Goal: Task Accomplishment & Management: Use online tool/utility

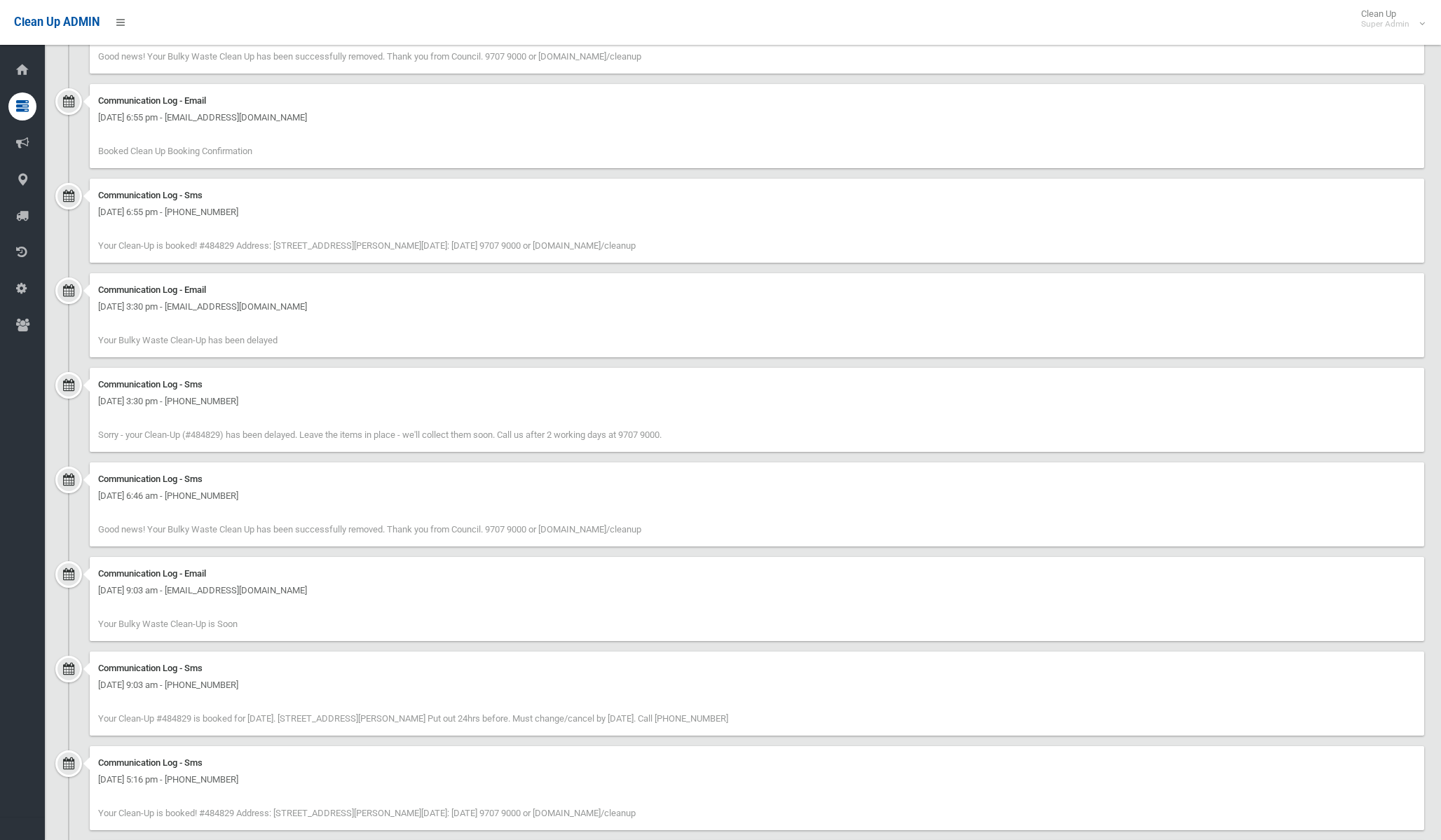
scroll to position [1471, 0]
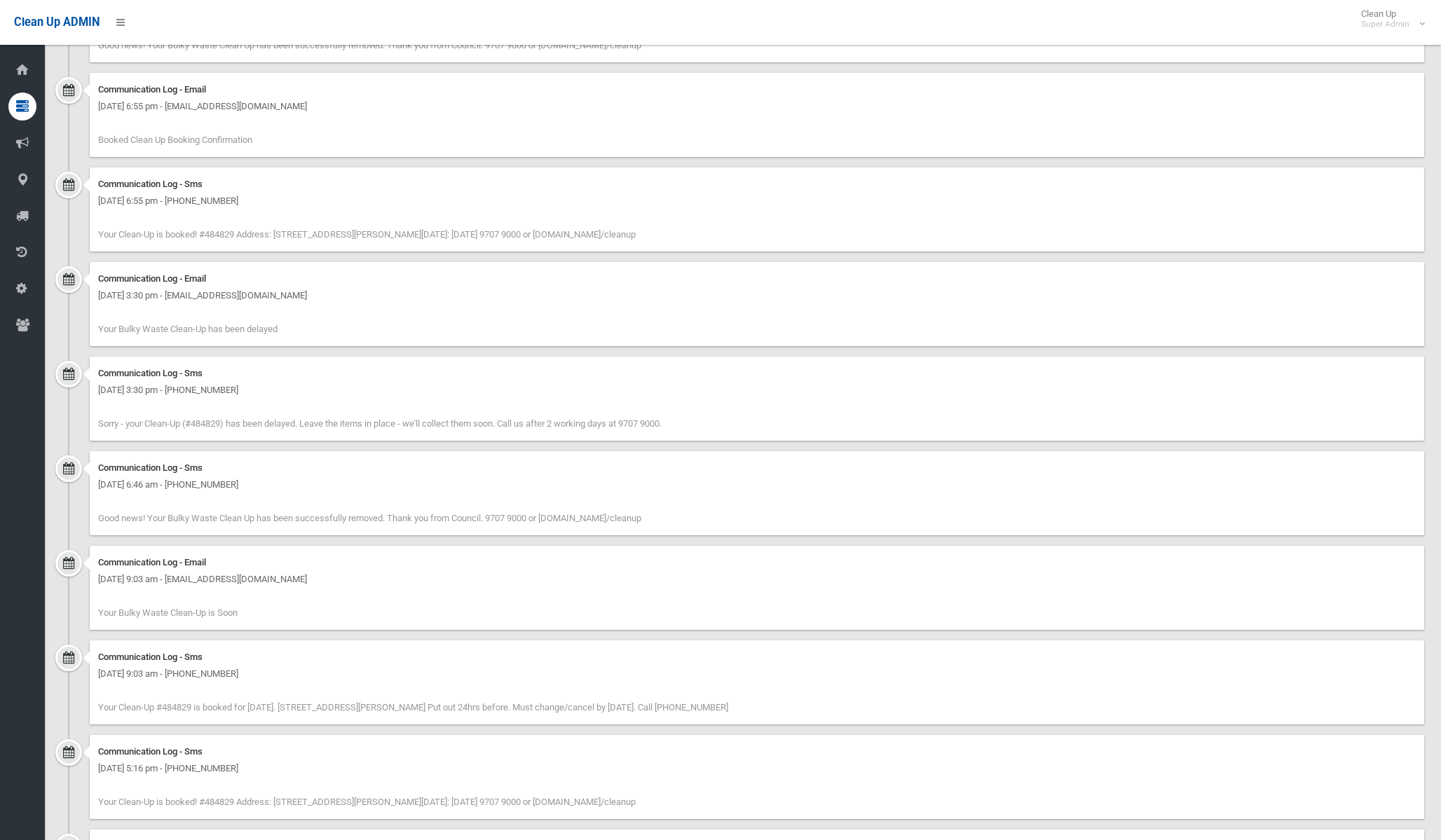
drag, startPoint x: 247, startPoint y: 614, endPoint x: 91, endPoint y: 367, distance: 292.1
click at [91, 367] on ul "Communication Log - Sms Monday 13th October 2025 - 7:33 am - +61420898190 Good …" at bounding box center [743, 444] width 1363 height 960
click at [642, 183] on div "Communication Log - Sms" at bounding box center [756, 183] width 1317 height 17
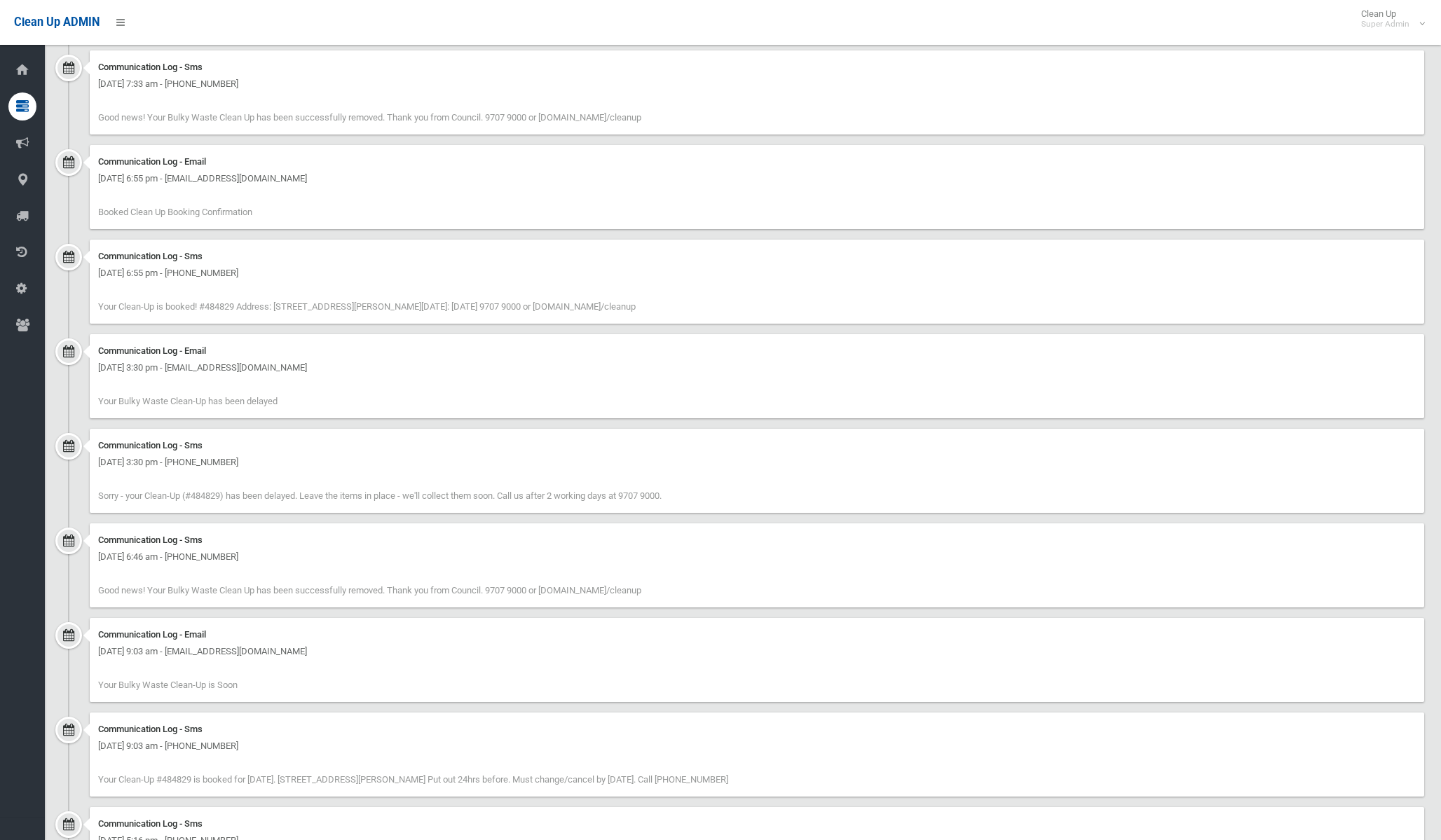
scroll to position [1312, 0]
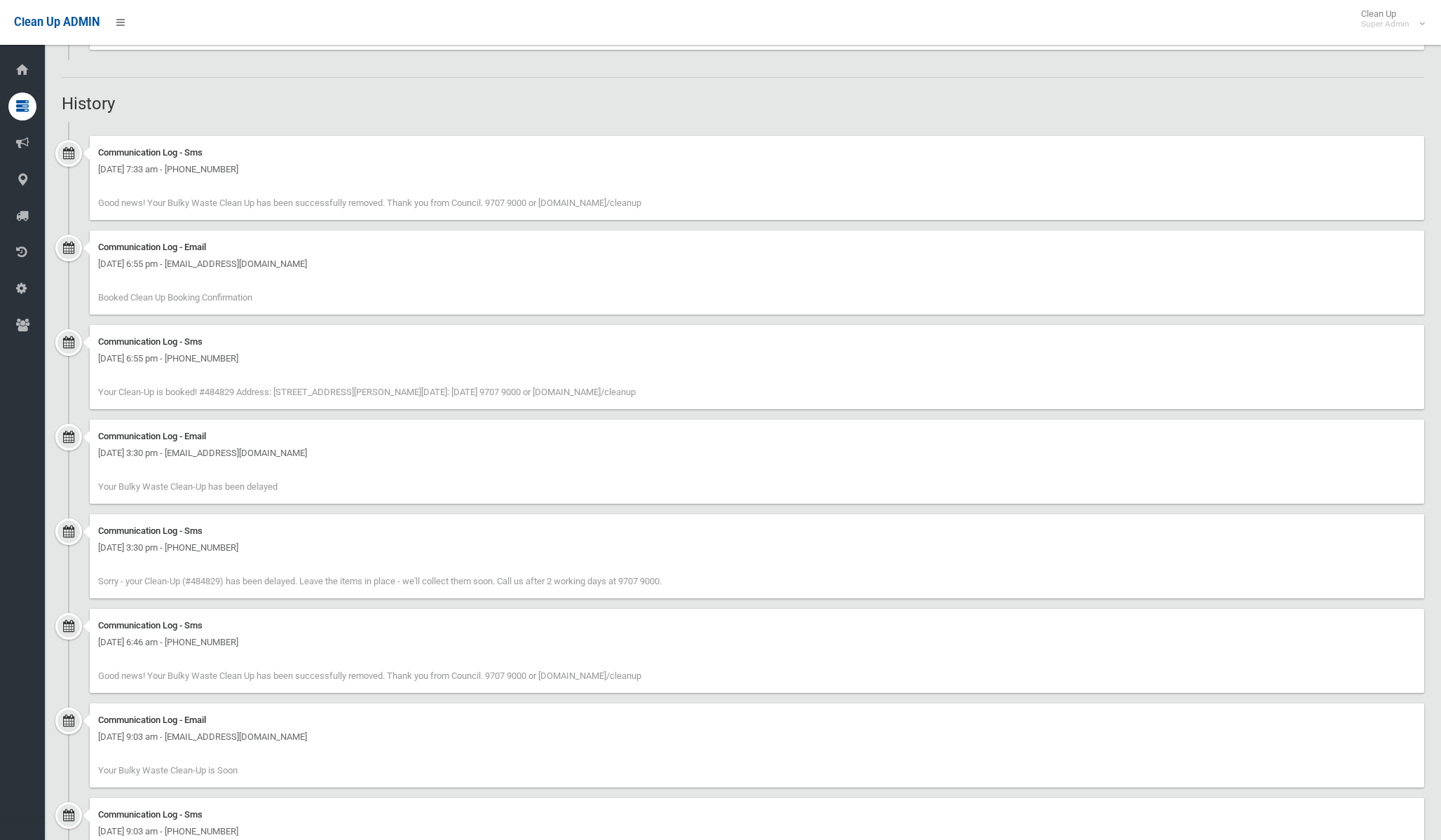
drag, startPoint x: 254, startPoint y: 613, endPoint x: 99, endPoint y: 138, distance: 499.6
click at [99, 138] on ul "Communication Log - Sms Monday 13th October 2025 - 7:33 am - +61420898190 Good …" at bounding box center [743, 601] width 1363 height 960
copy ul "Communication Log - Sms Monday 13th October 2025 - 7:33 am - +61420898190 Good …"
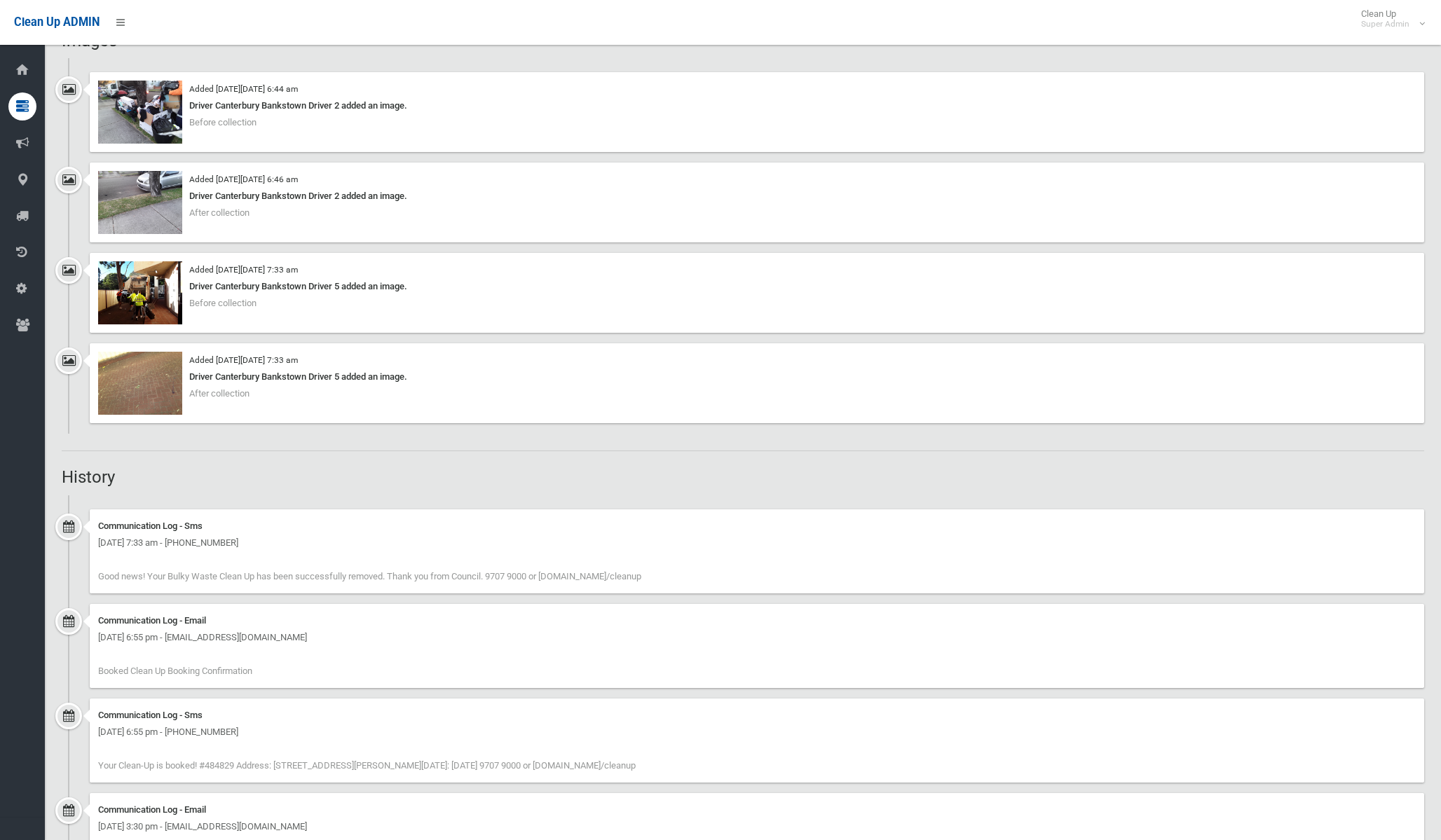
scroll to position [895, 0]
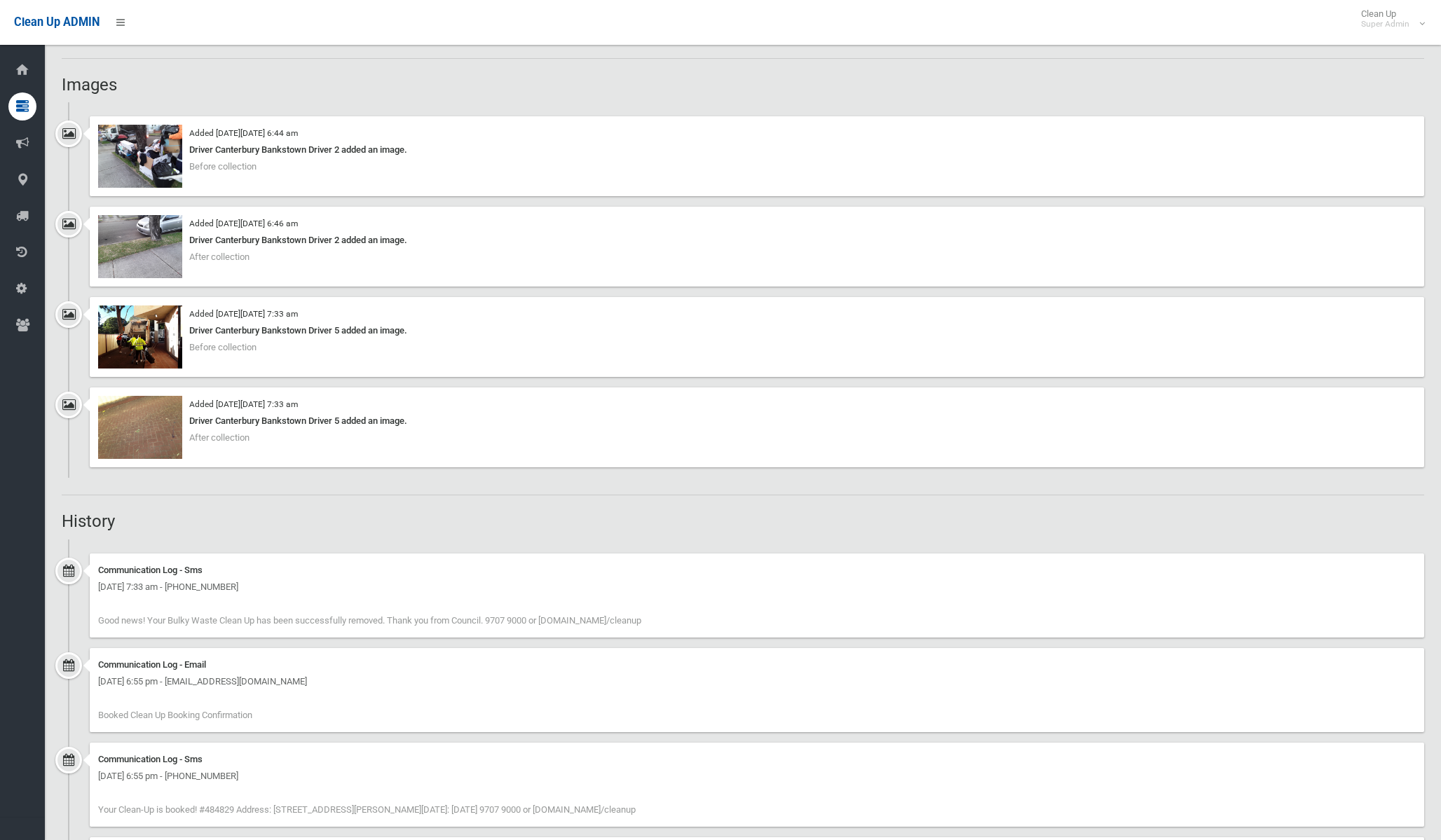
click at [141, 145] on img at bounding box center [140, 156] width 84 height 63
click at [582, 396] on div "Added on Mon 13th October, 2025 at 7:33 am Driver Canterbury Bankstown Driver 5…" at bounding box center [757, 427] width 1335 height 80
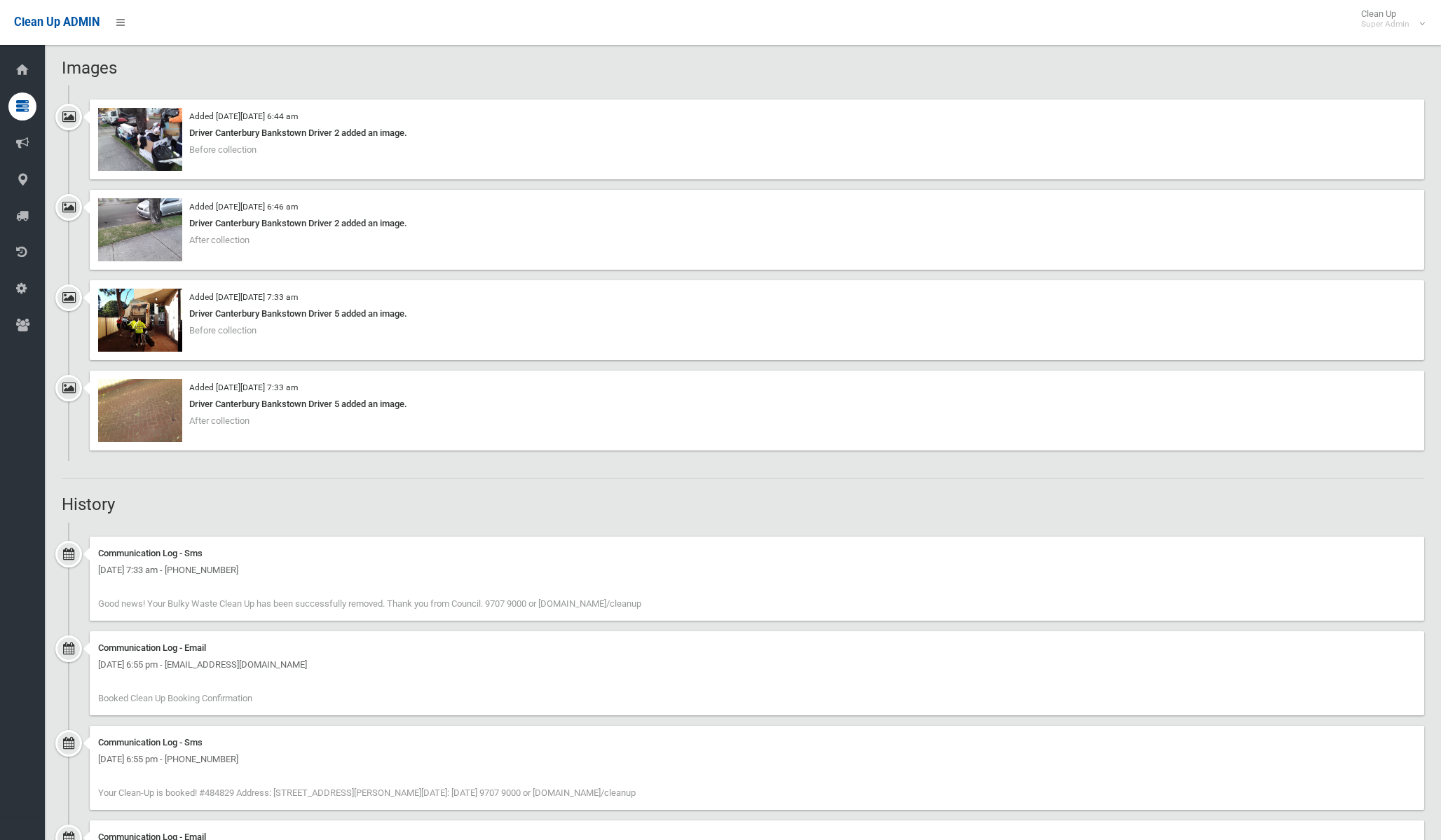
scroll to position [811, 0]
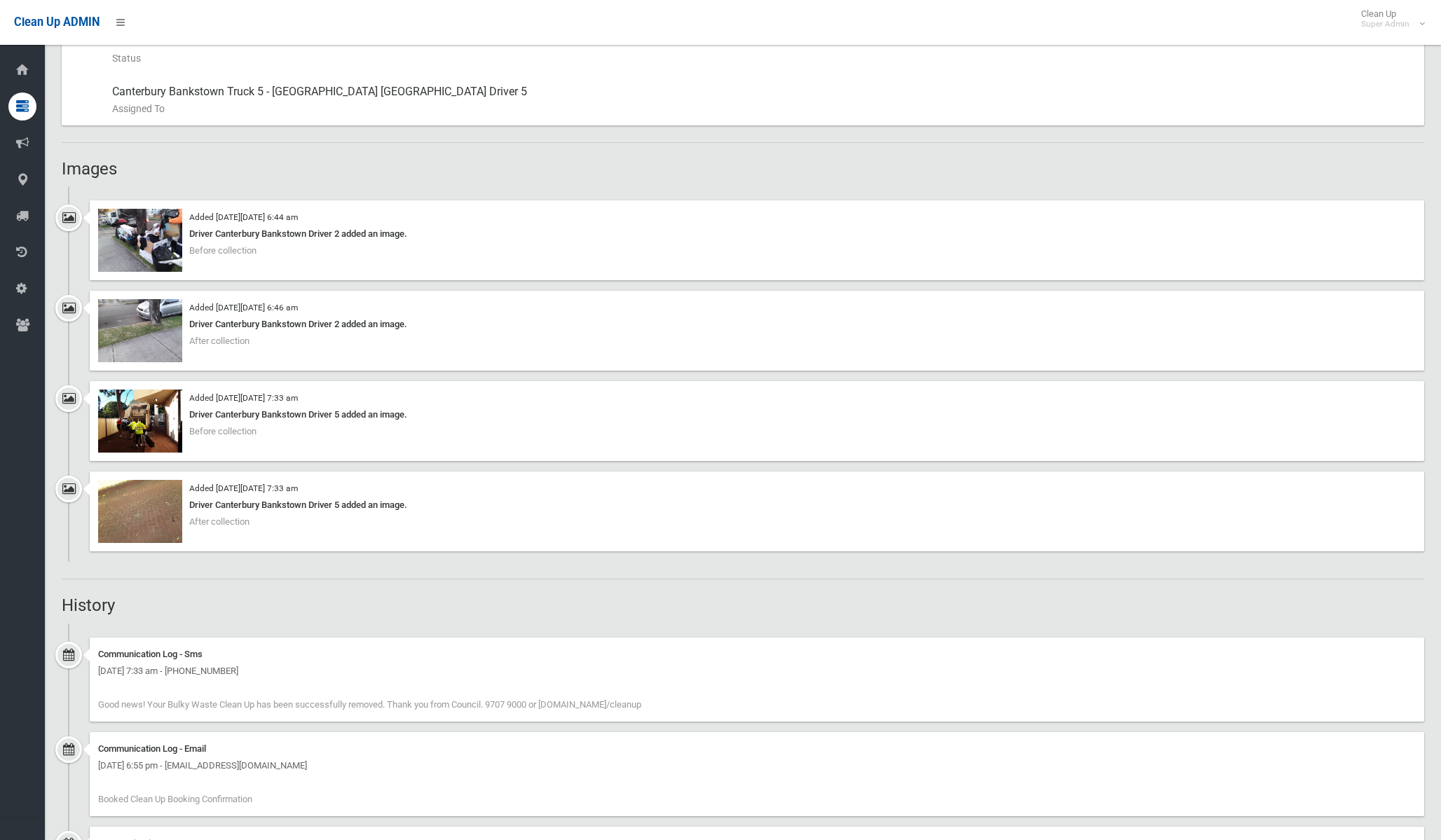
click at [147, 424] on img at bounding box center [140, 421] width 84 height 63
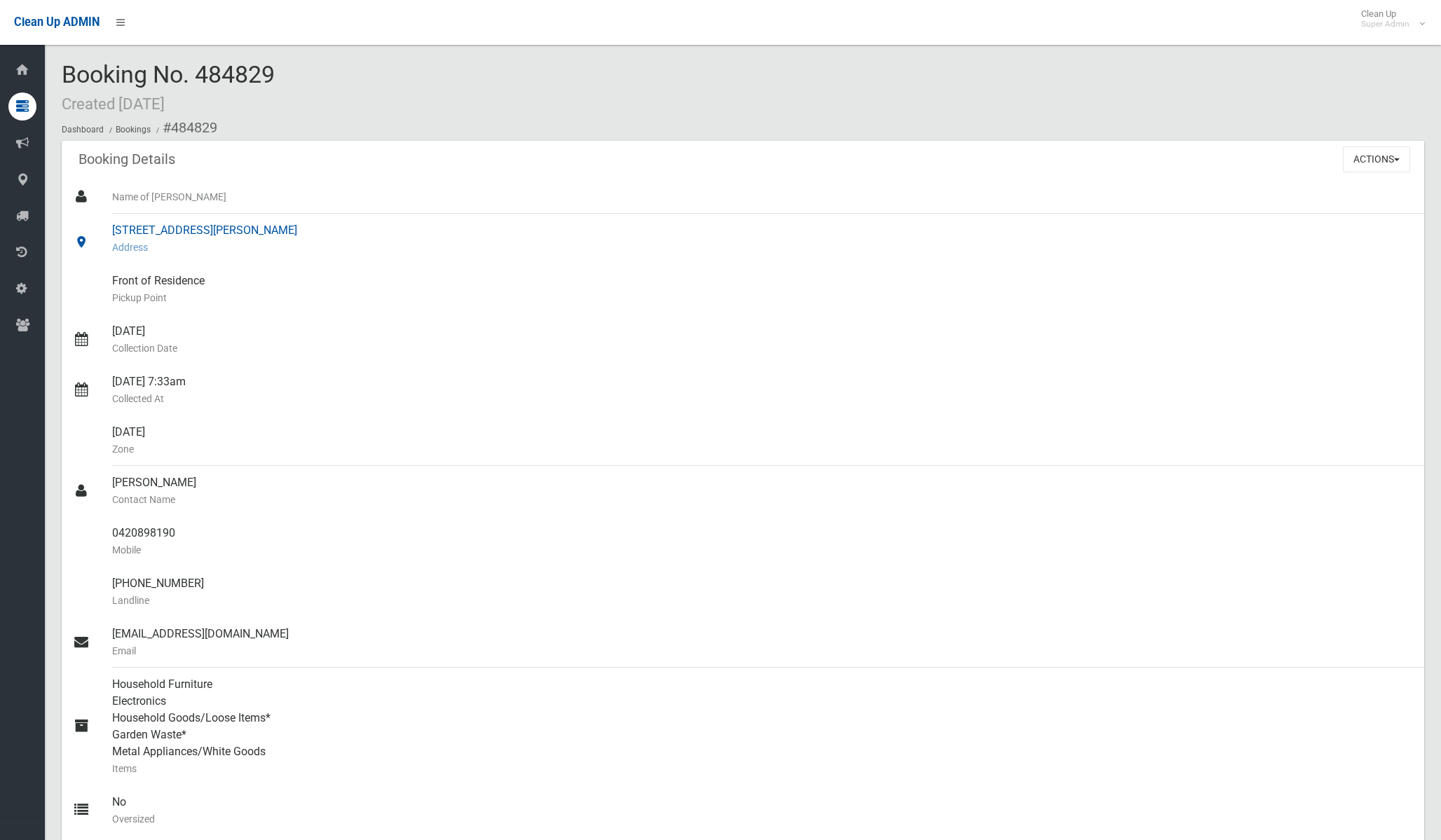
scroll to position [0, 0]
drag, startPoint x: 358, startPoint y: 224, endPoint x: 111, endPoint y: 227, distance: 247.0
click at [111, 227] on link "11 Tasker Avenue, CLEMTON PARK NSW 2206 Address" at bounding box center [743, 239] width 1363 height 50
copy link "11 Tasker Avenue, CLEMTON PARK NSW 2206"
click at [429, 563] on div "0420898190 Mobile" at bounding box center [763, 542] width 1301 height 50
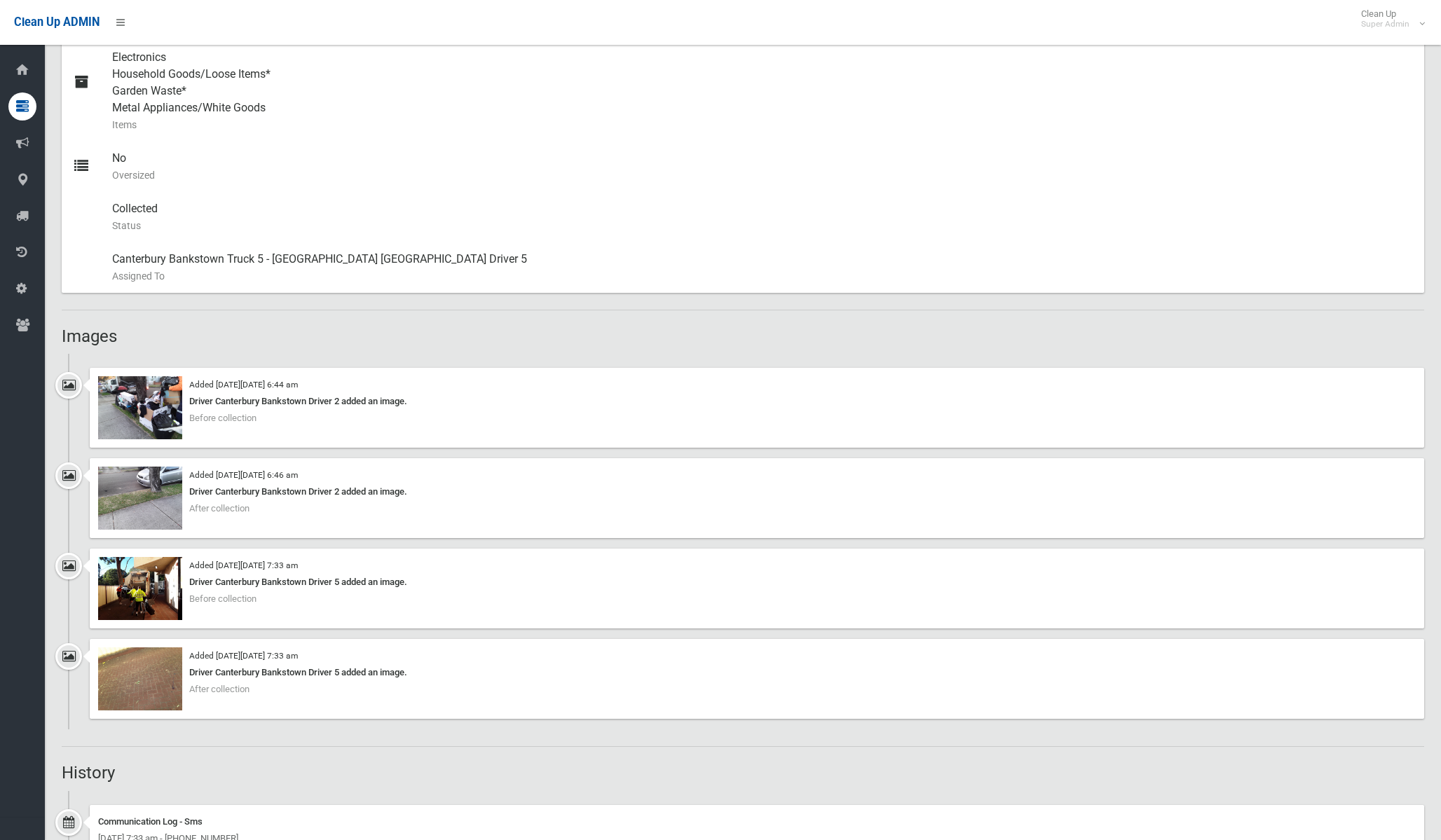
scroll to position [766, 0]
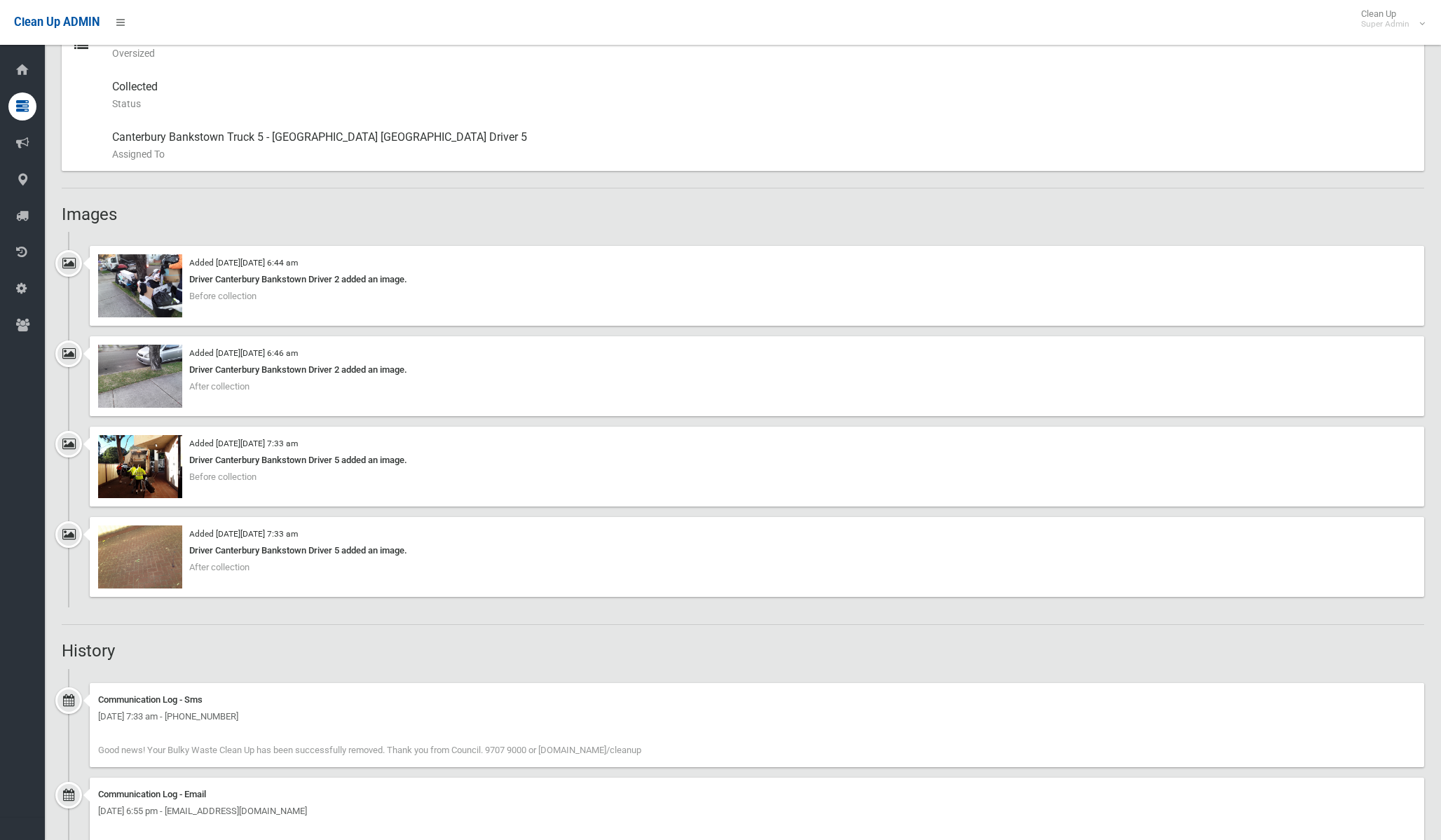
click at [159, 485] on img at bounding box center [140, 467] width 84 height 63
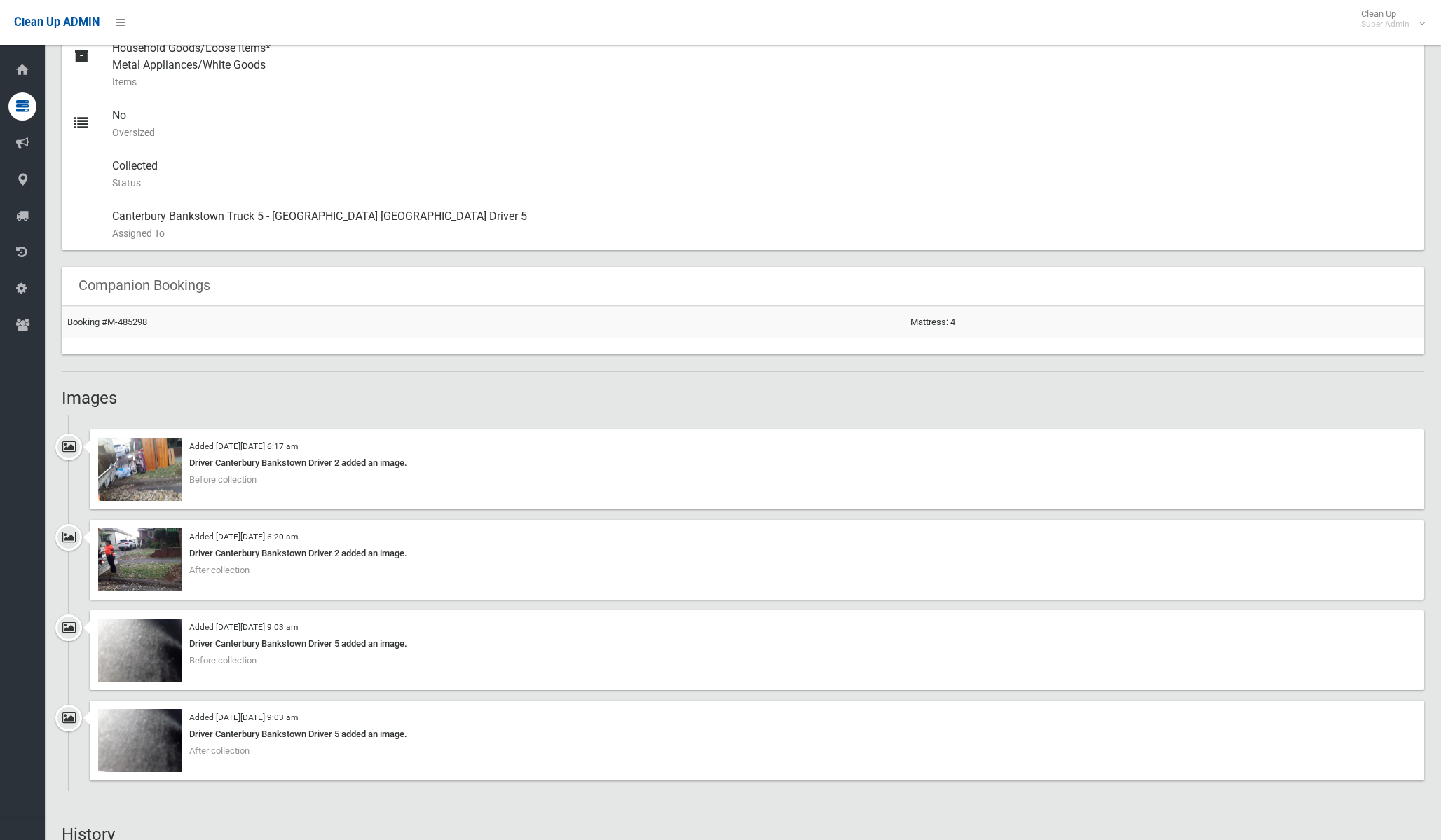
scroll to position [721, 0]
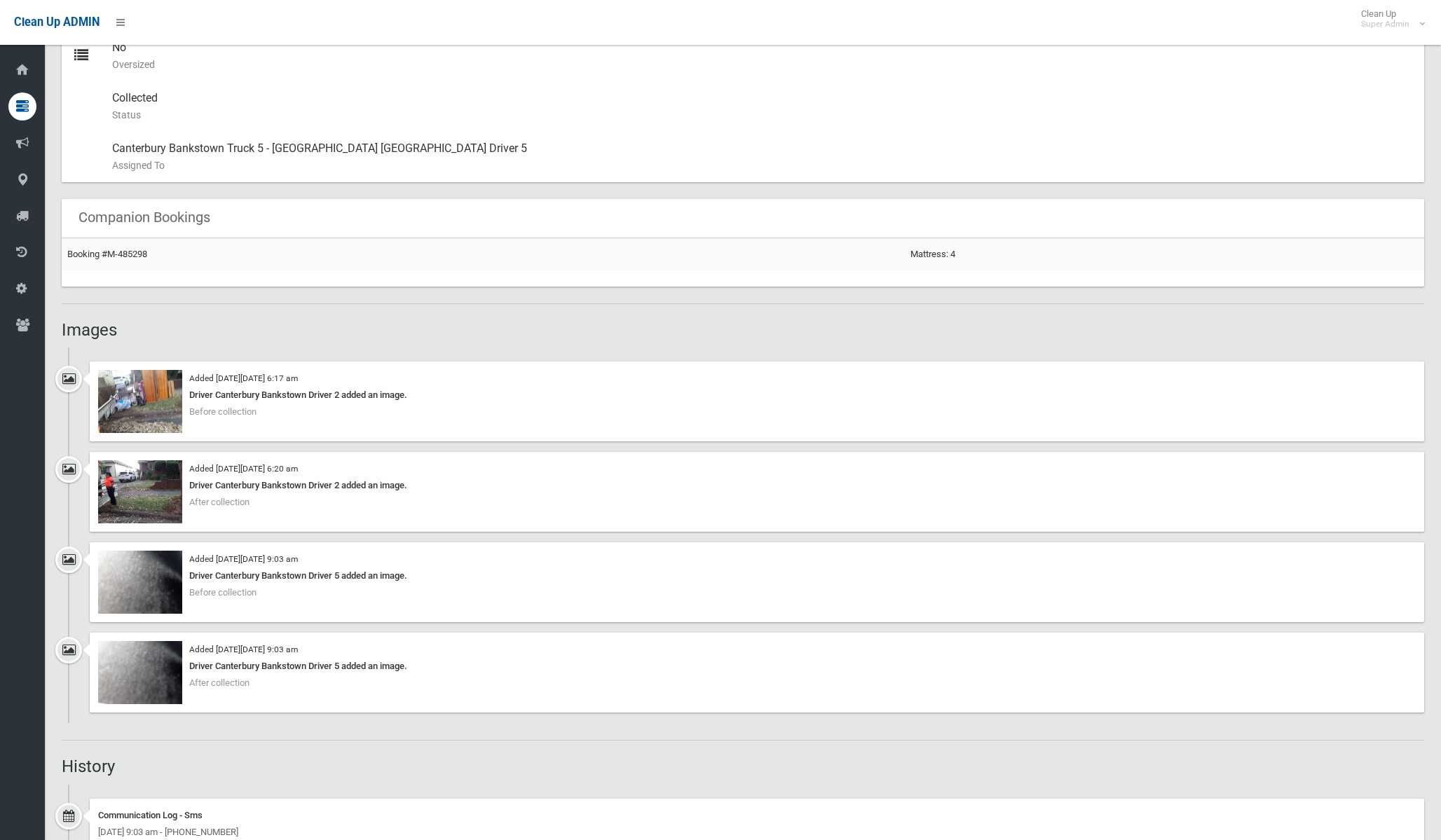
click at [149, 391] on img at bounding box center [140, 401] width 84 height 63
click at [136, 498] on img at bounding box center [140, 492] width 84 height 63
click at [137, 580] on img at bounding box center [140, 583] width 84 height 63
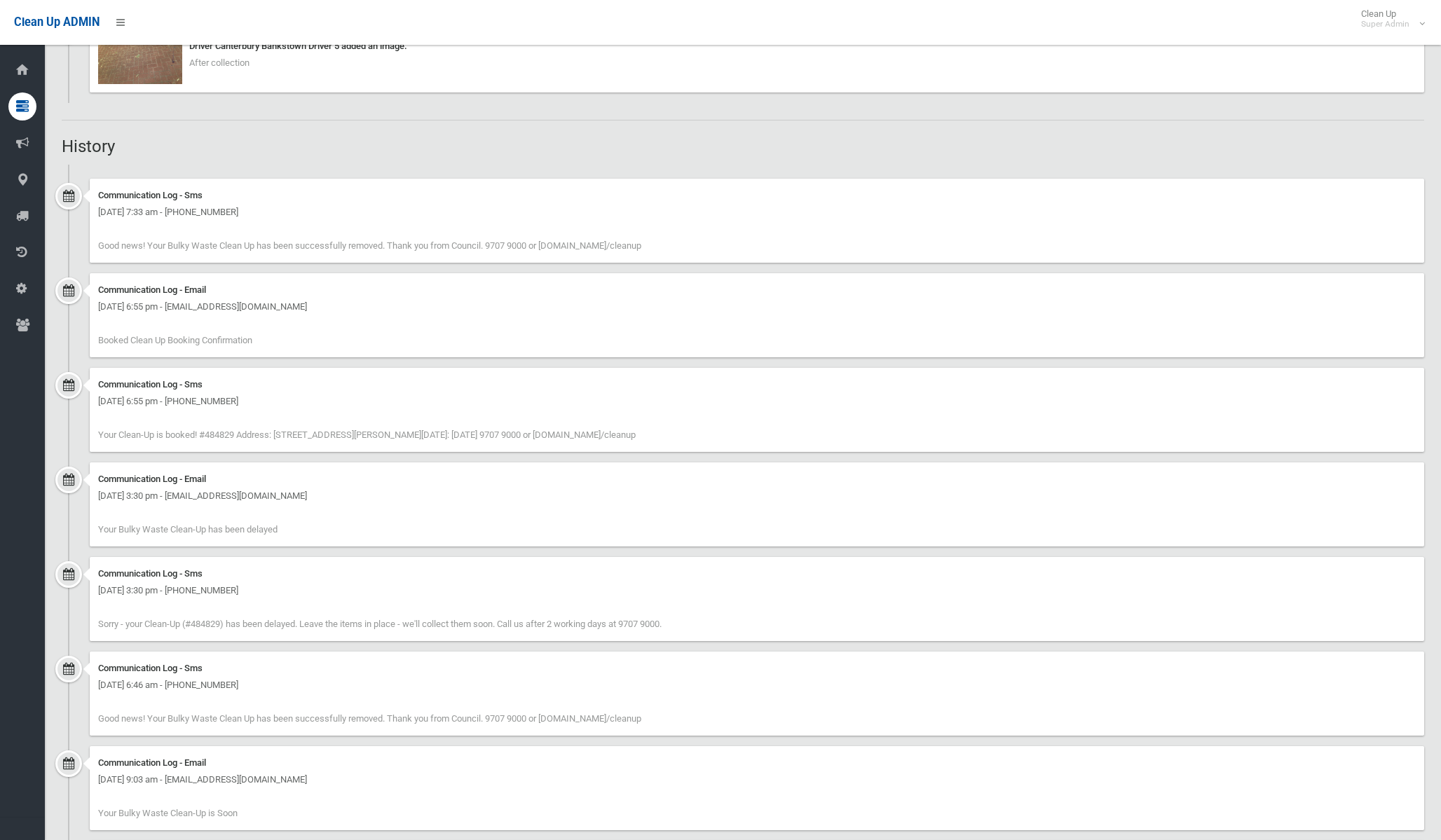
scroll to position [1326, 0]
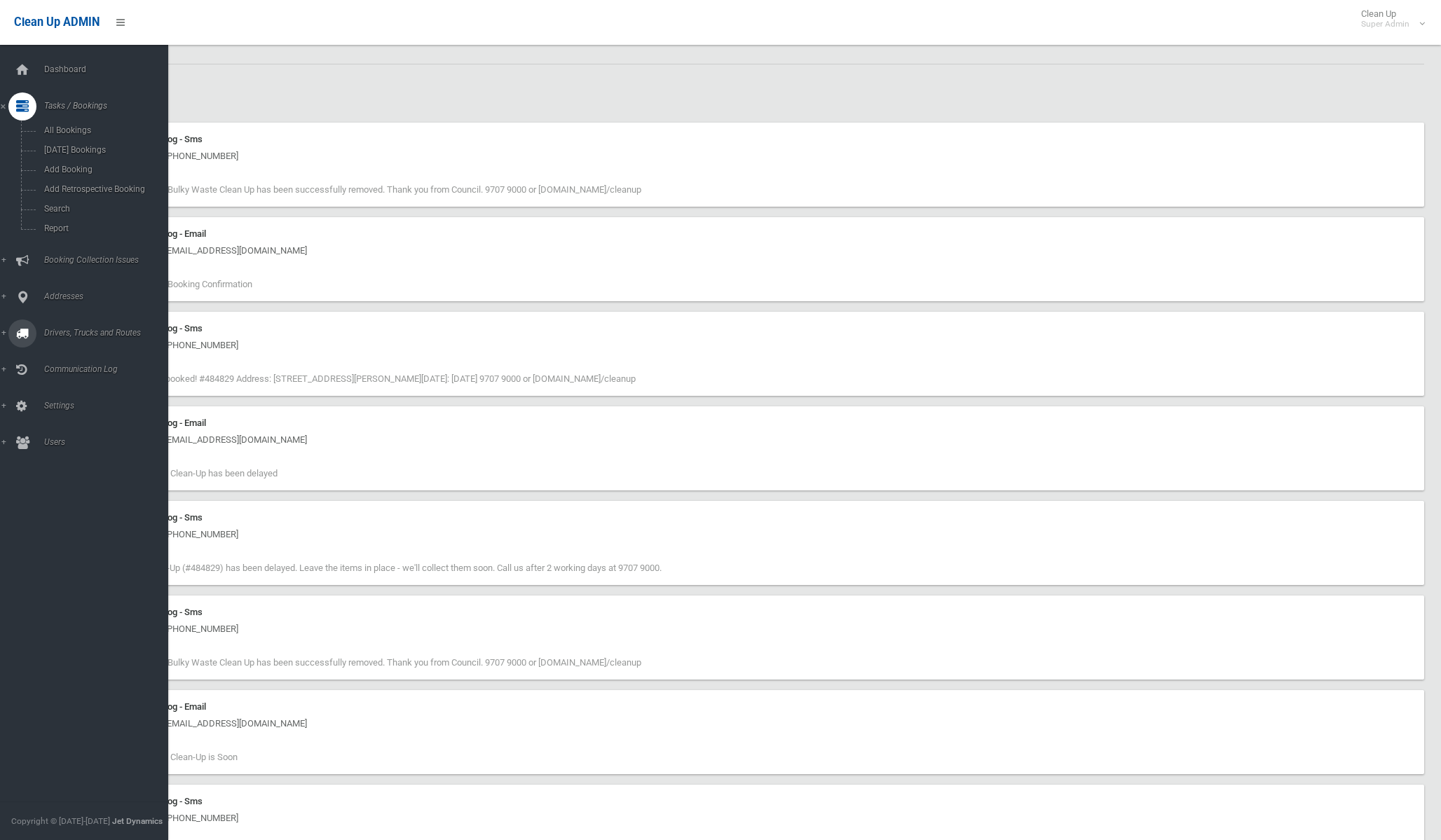
click at [57, 328] on span "Drivers, Trucks and Routes" at bounding box center [104, 333] width 128 height 10
click at [77, 283] on span "Driver Rostering / Shifts" at bounding box center [99, 279] width 117 height 10
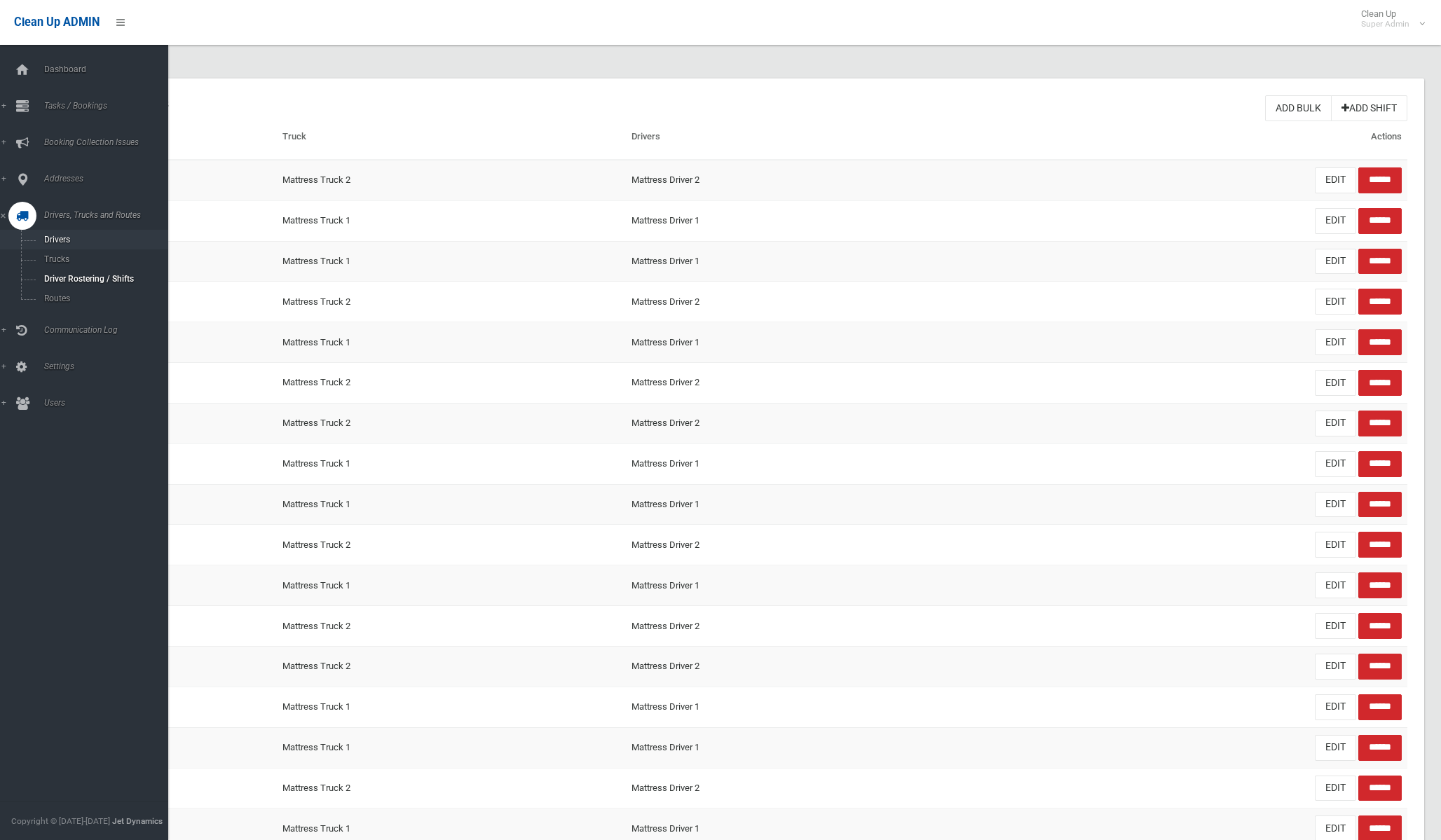
click at [63, 240] on span "Drivers" at bounding box center [99, 239] width 117 height 10
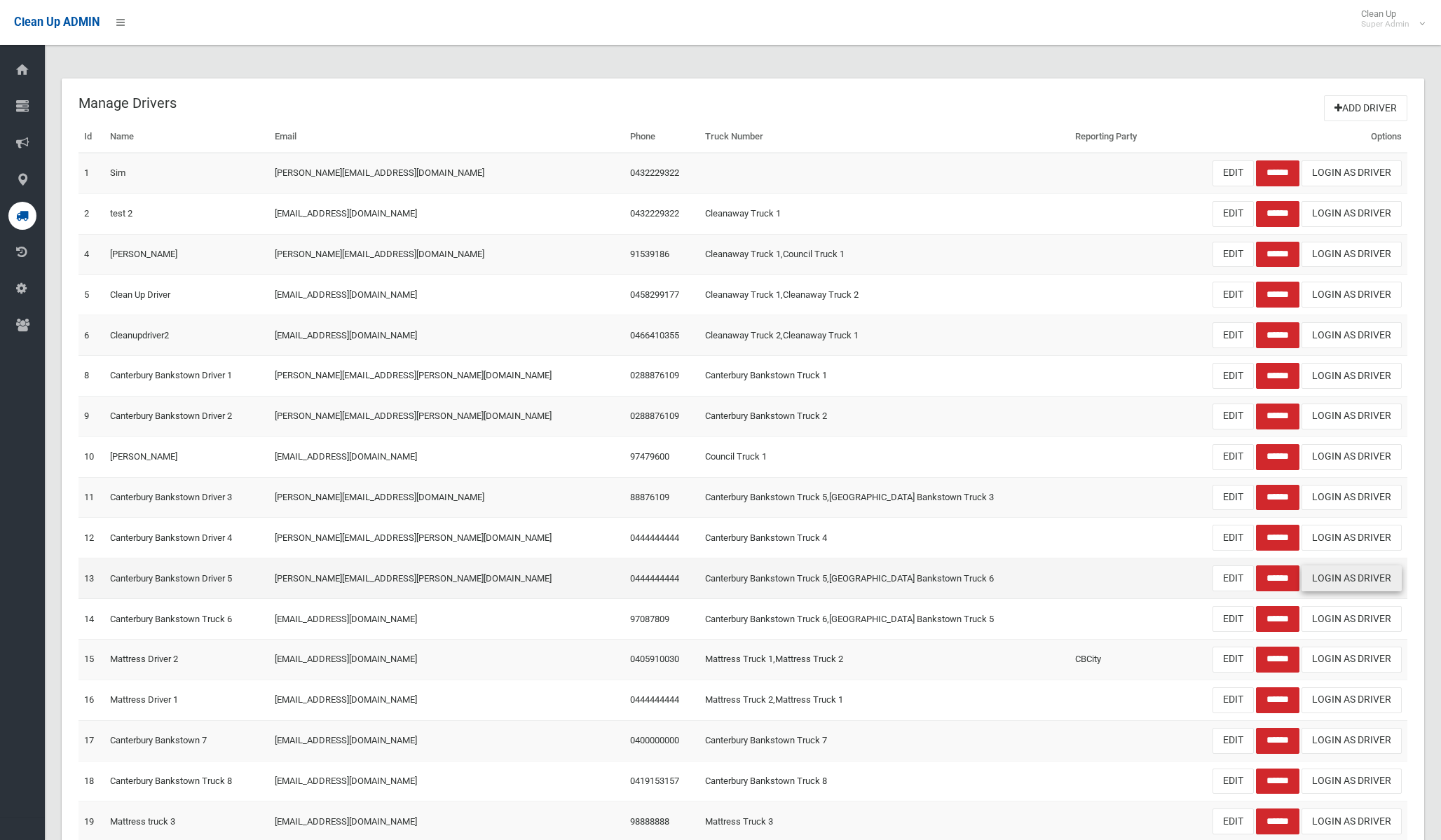
click at [1324, 578] on link "Login As Driver" at bounding box center [1351, 578] width 100 height 26
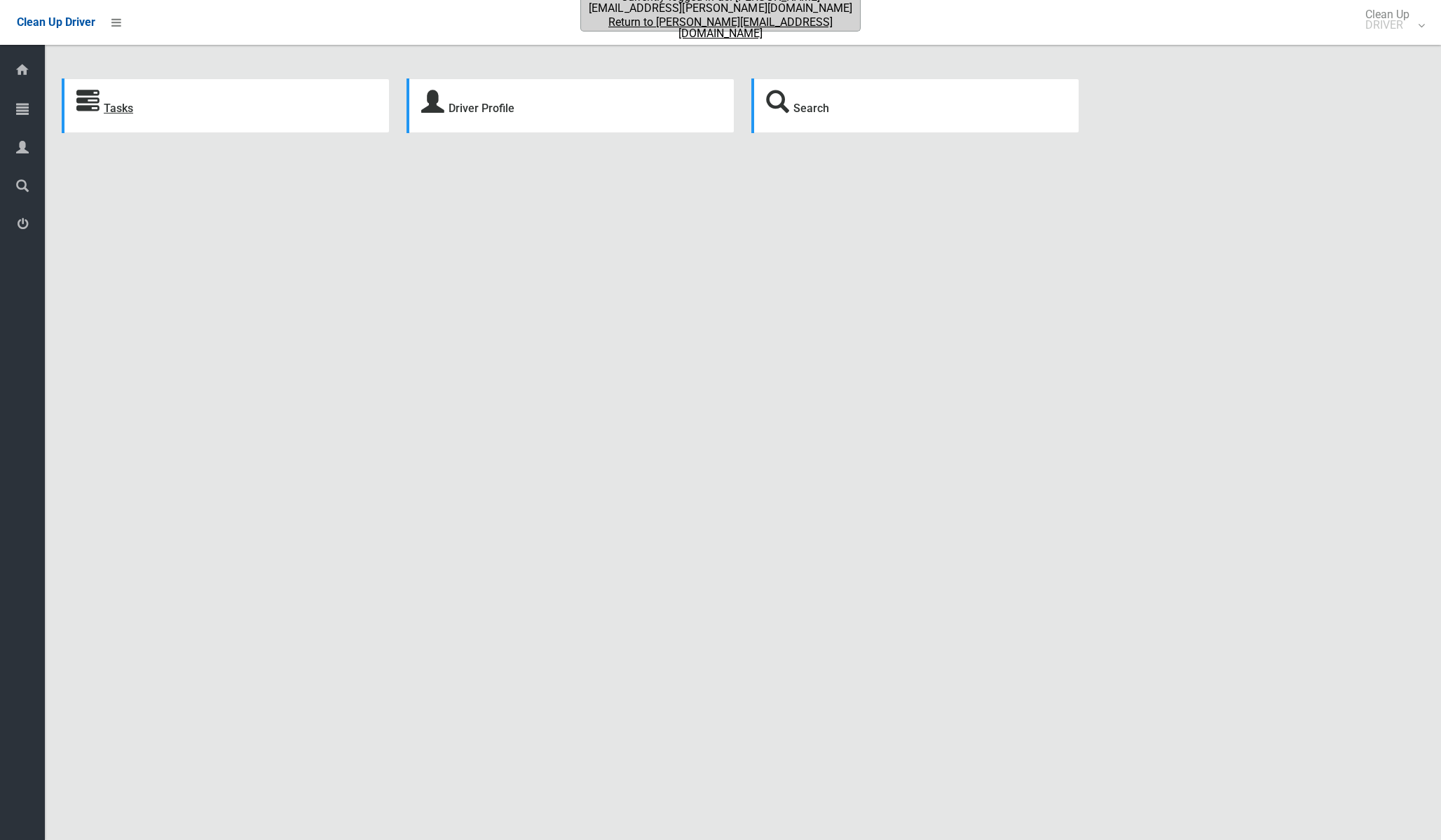
click at [123, 104] on link "Tasks" at bounding box center [118, 108] width 29 height 14
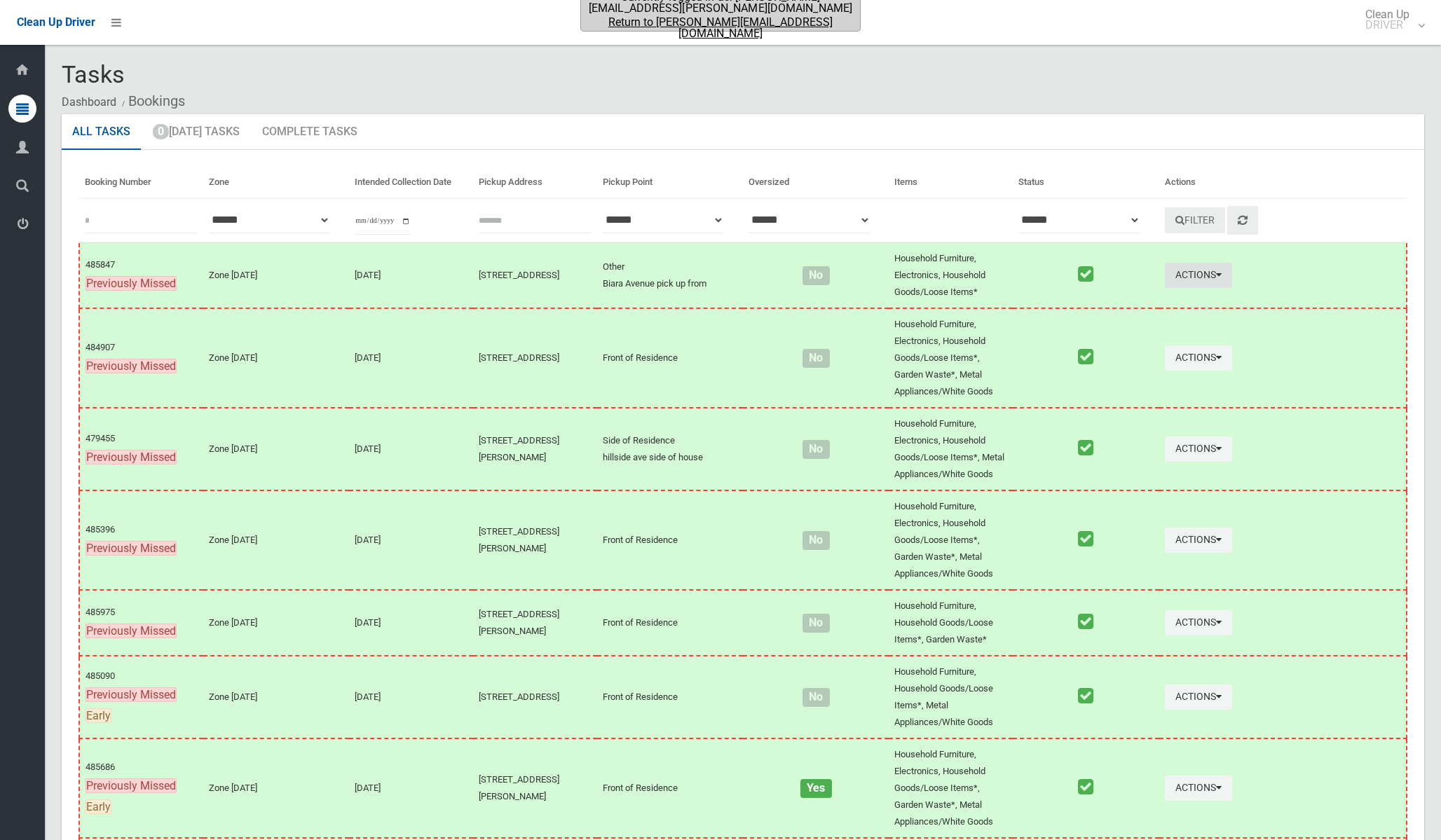
click at [1196, 283] on button "Actions" at bounding box center [1199, 275] width 68 height 26
click at [1138, 347] on link "View Booking Details" at bounding box center [1148, 334] width 167 height 28
click at [1186, 283] on button "Actions" at bounding box center [1199, 275] width 68 height 26
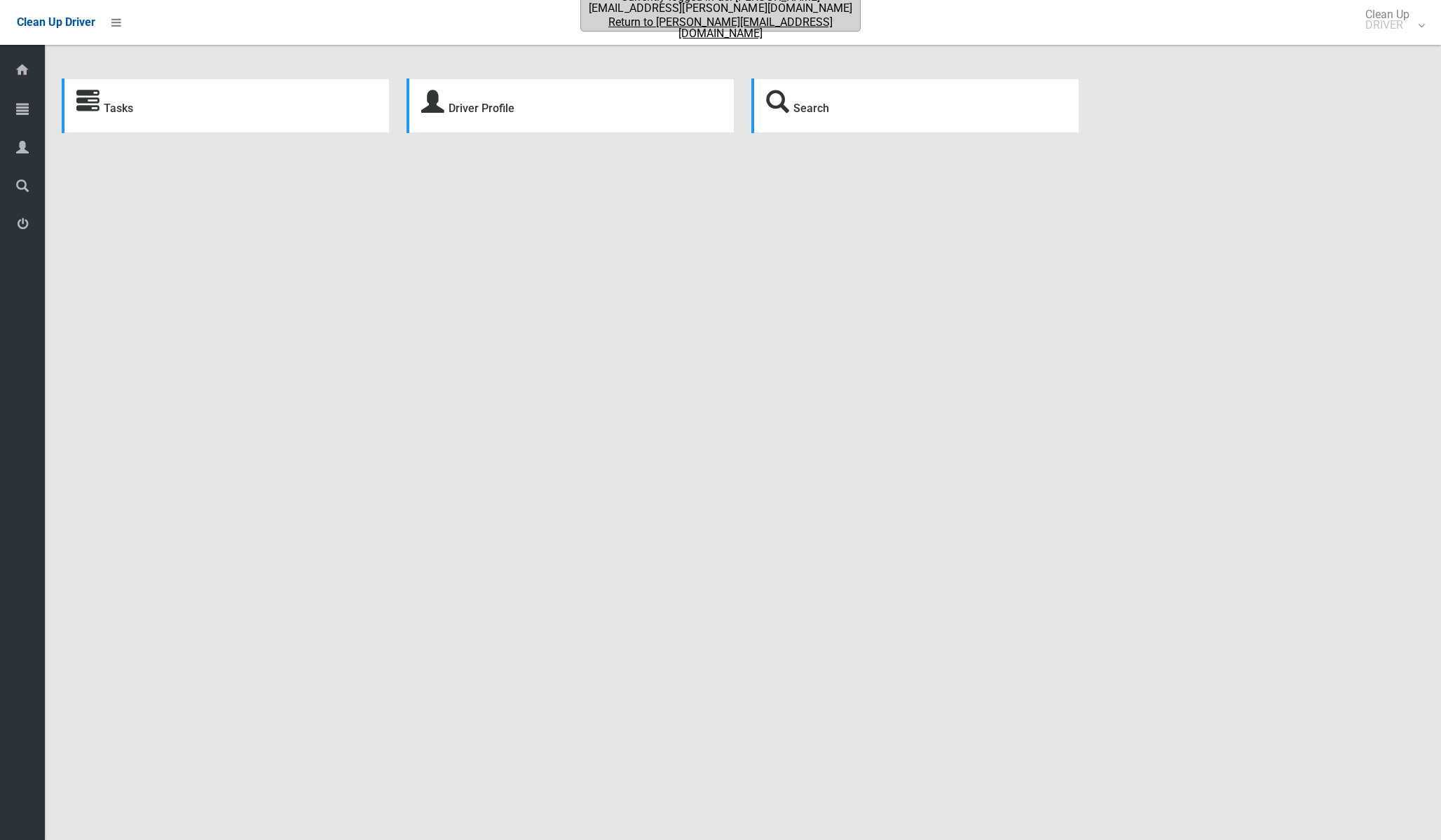
click at [656, 21] on link "Return to [PERSON_NAME][EMAIL_ADDRESS][DOMAIN_NAME]" at bounding box center [720, 27] width 276 height 22
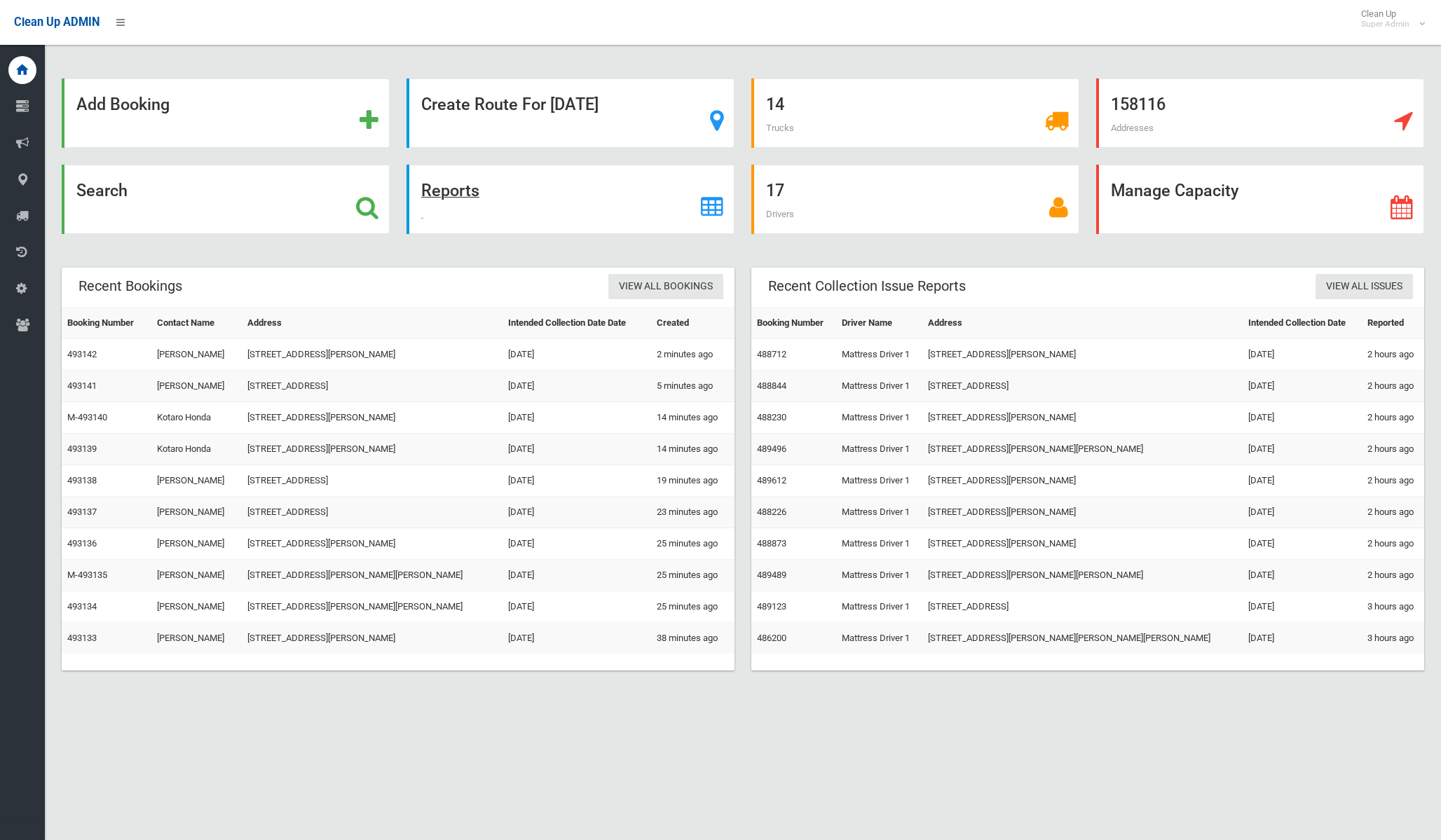
click at [461, 207] on div "Reports" at bounding box center [571, 199] width 328 height 69
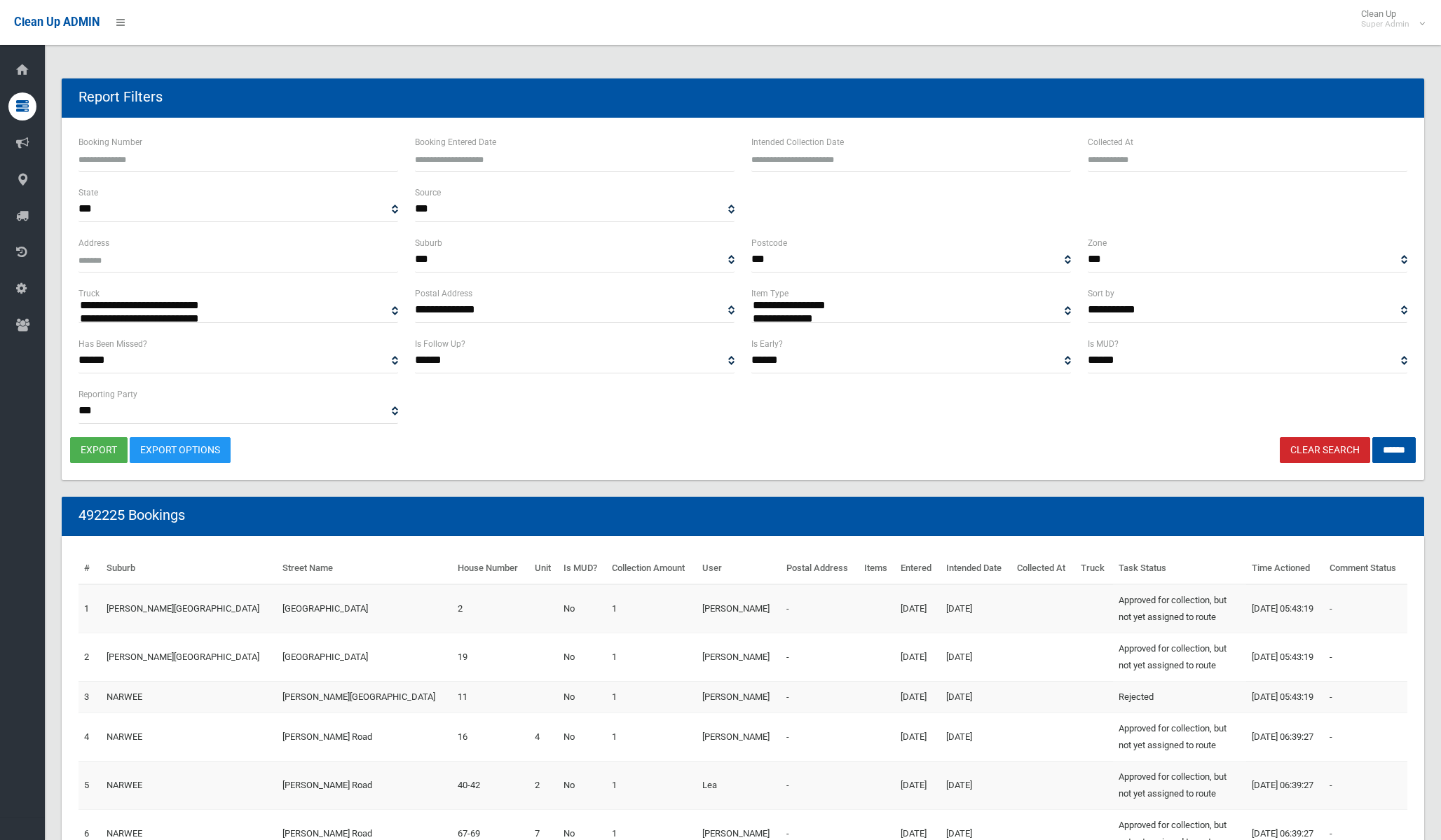
select select
select select "*"
type input "**********"
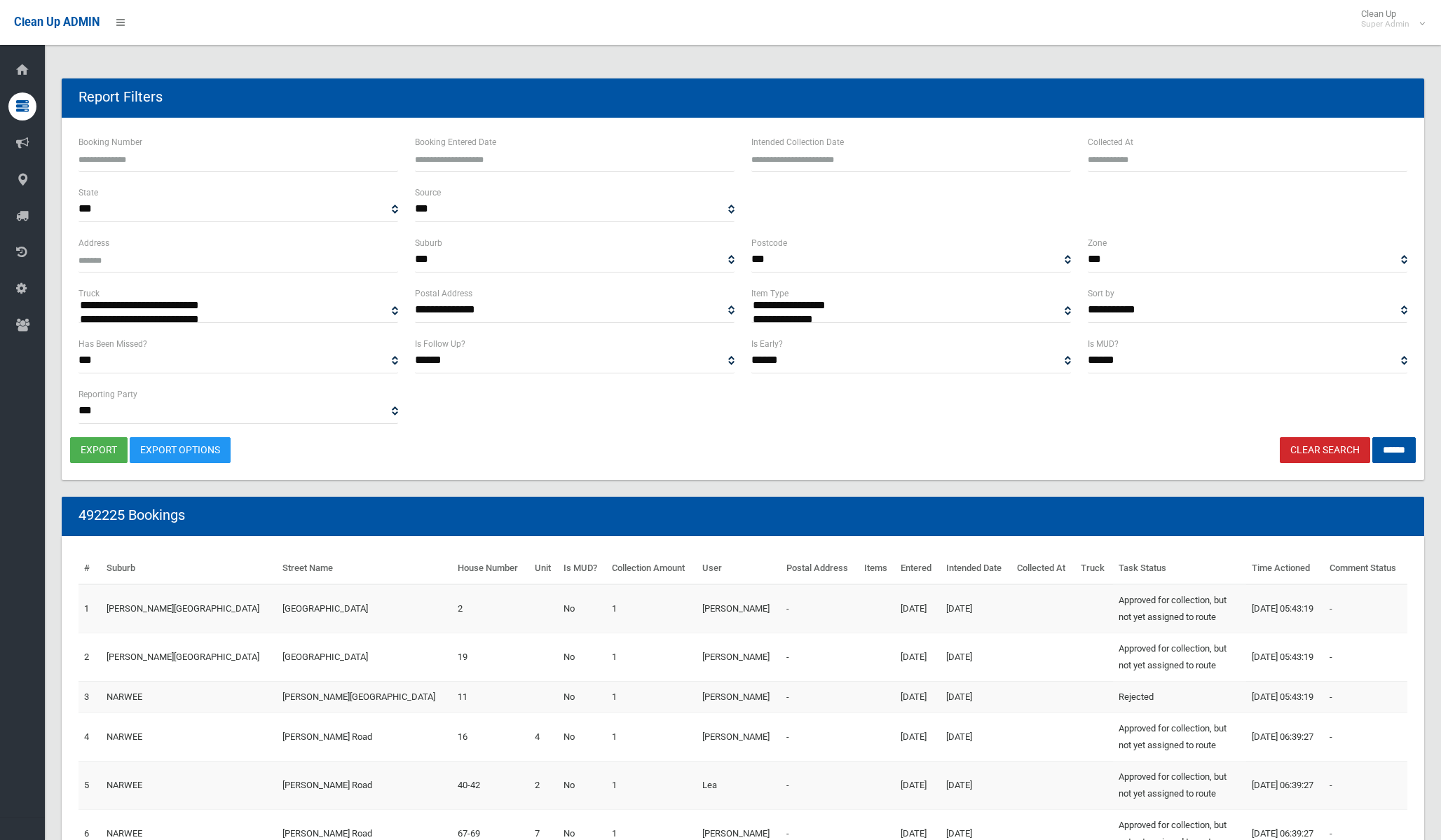
click at [770, 156] on input "text" at bounding box center [911, 159] width 319 height 26
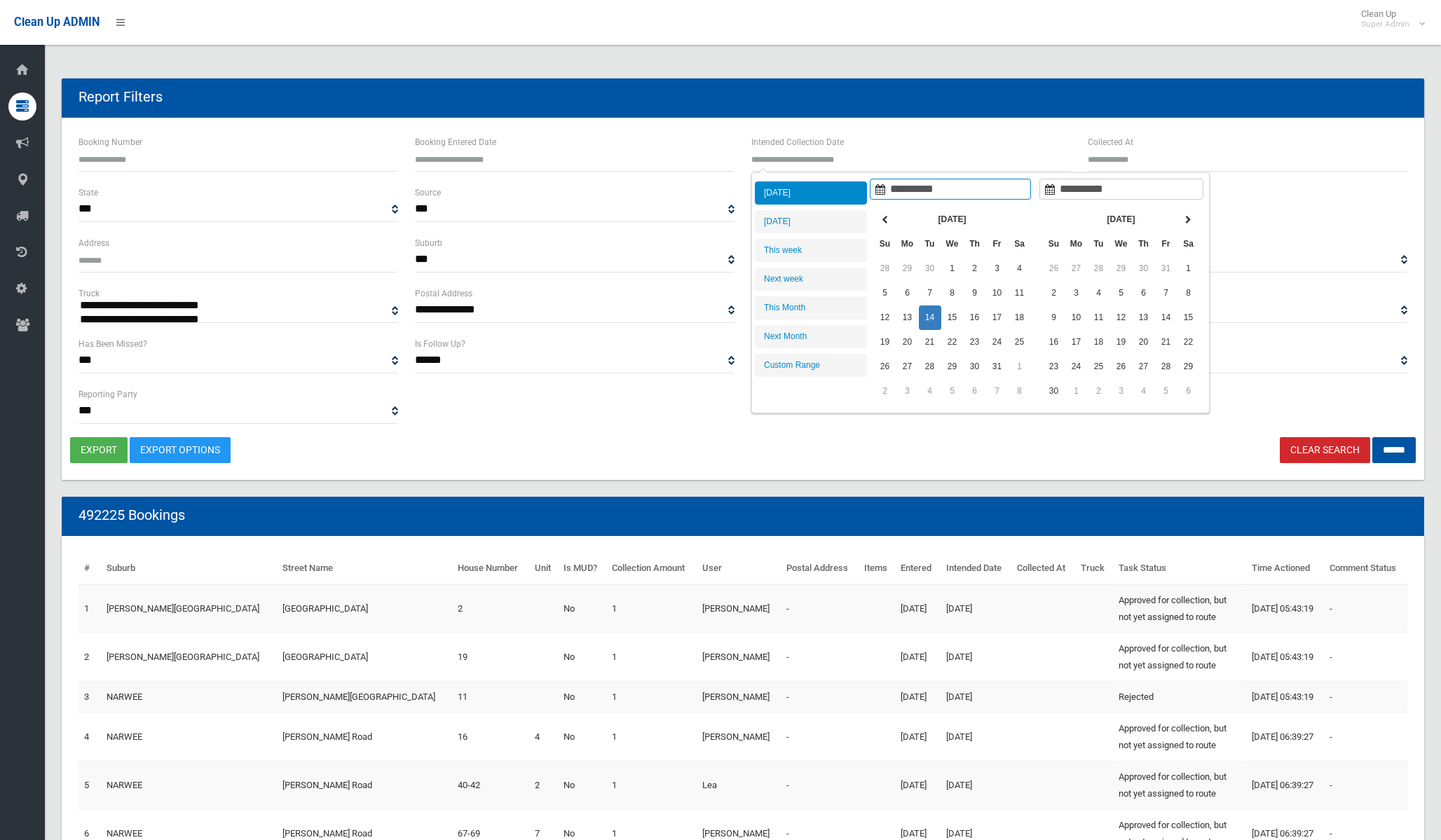
type input "**********"
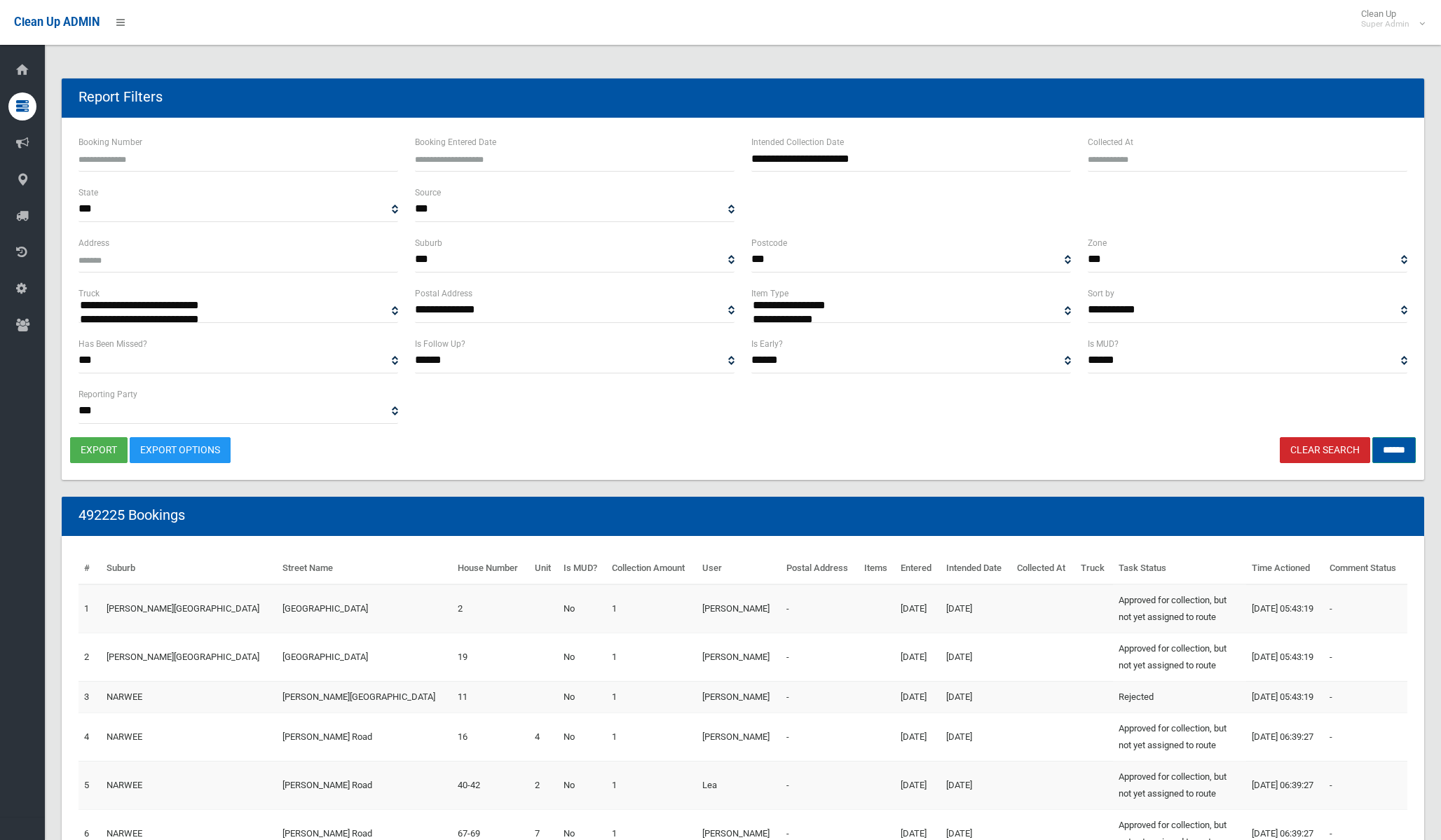
click at [1394, 452] on input "******" at bounding box center [1394, 450] width 43 height 26
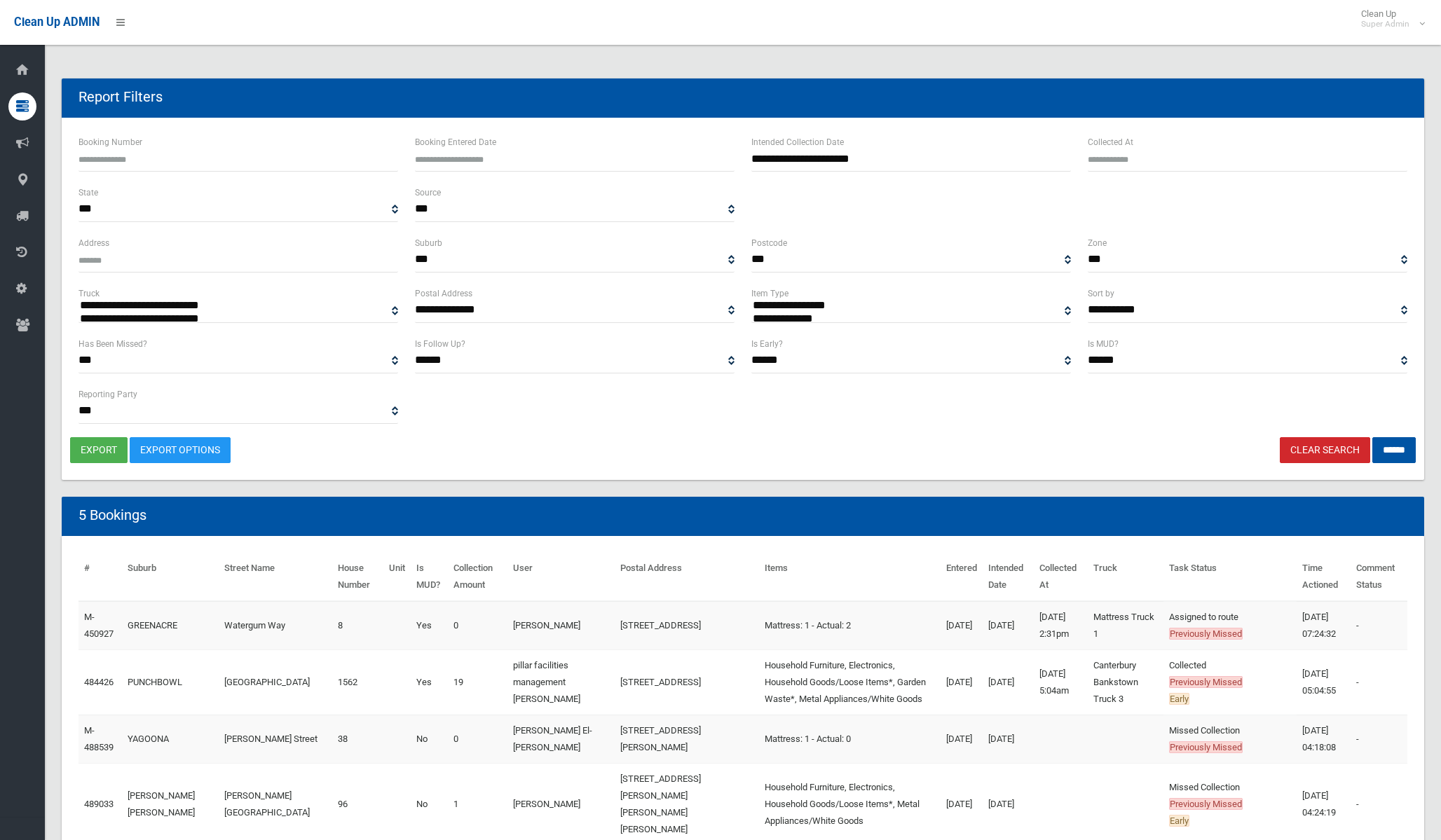
select select
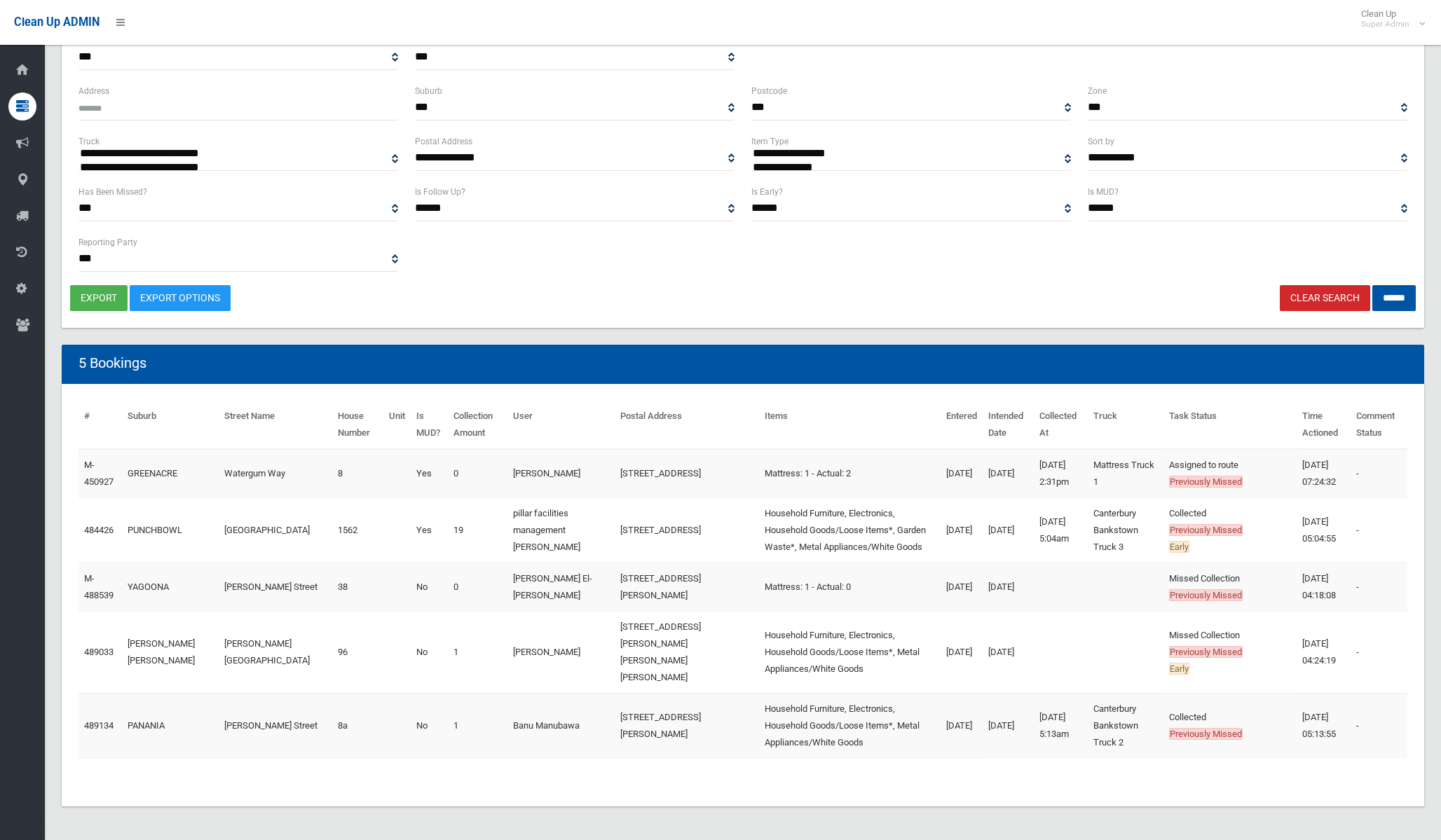
scroll to position [168, 0]
